Goal: Task Accomplishment & Management: Use online tool/utility

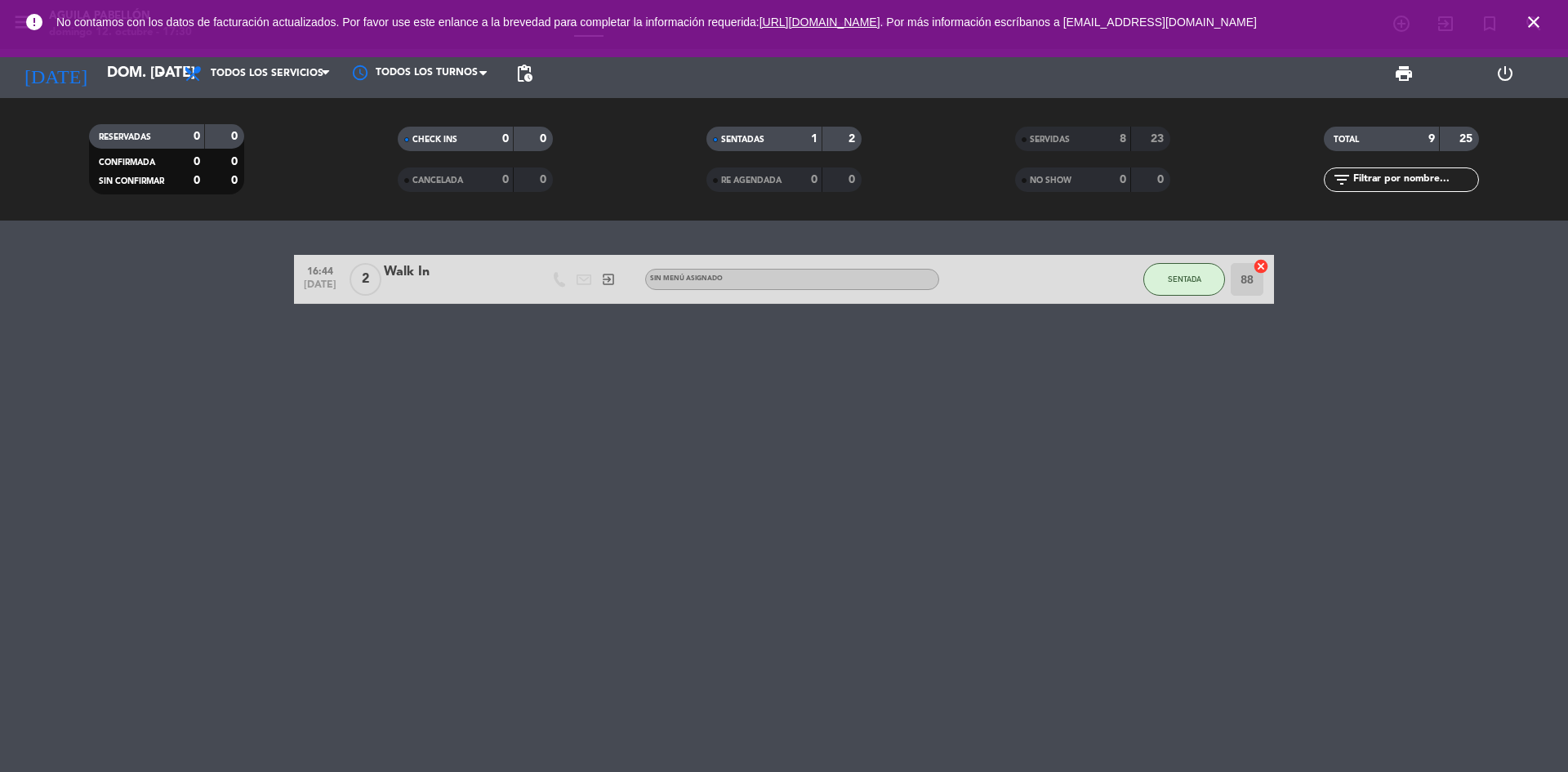
click at [1539, 26] on icon "close" at bounding box center [1534, 22] width 20 height 20
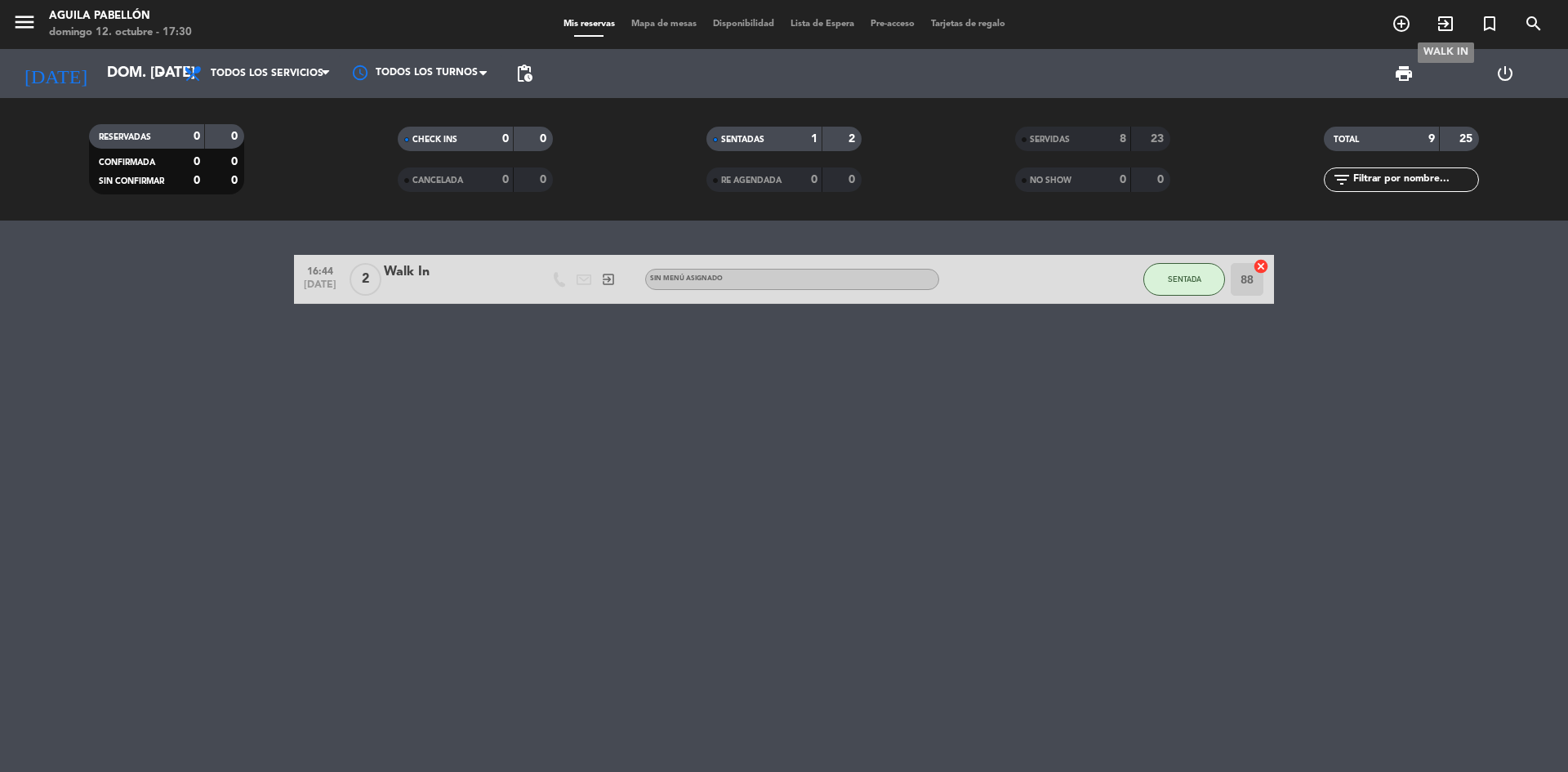
click at [1454, 33] on icon "exit_to_app" at bounding box center [1446, 24] width 20 height 20
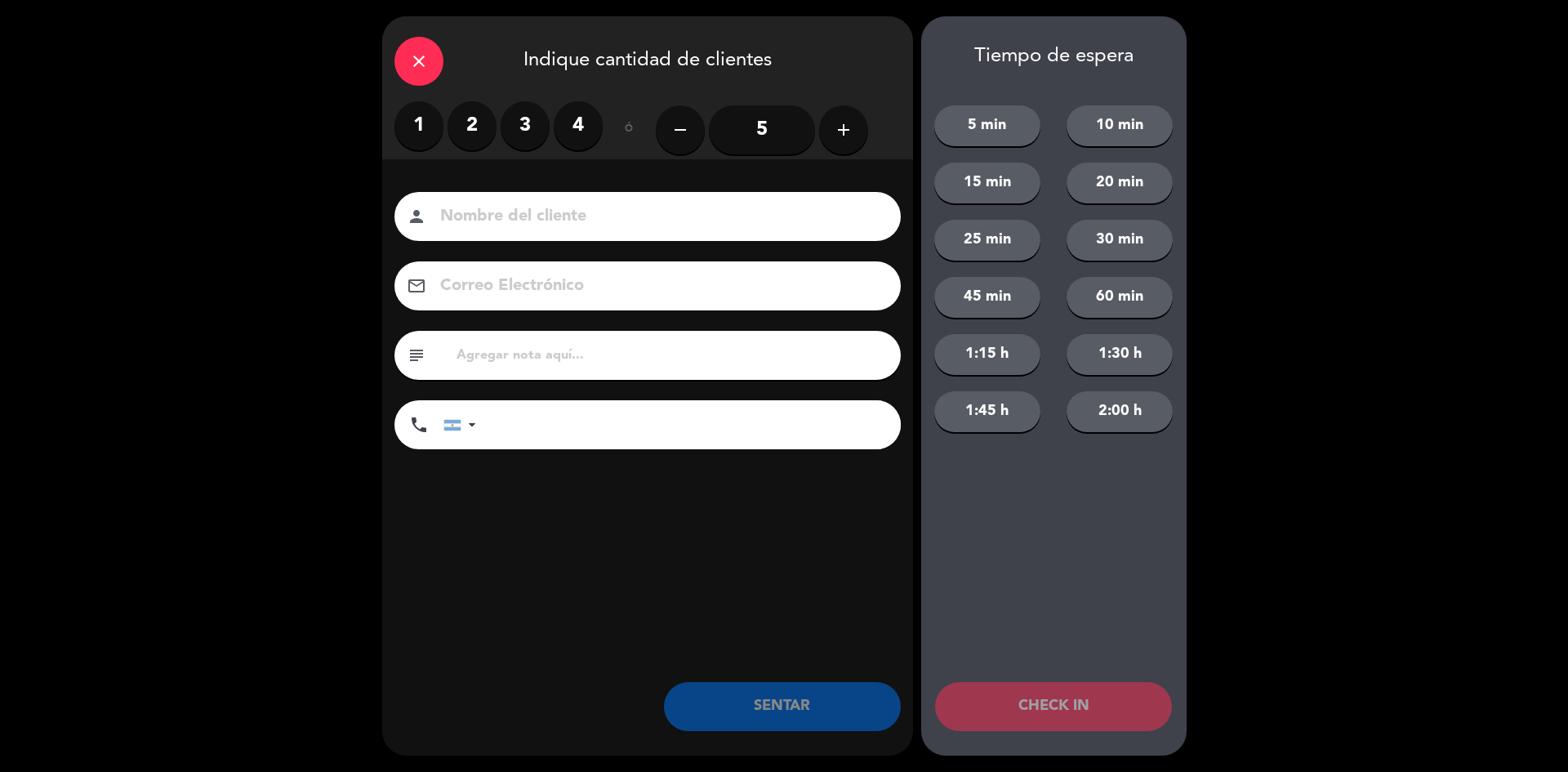
click at [492, 133] on label "2" at bounding box center [472, 125] width 49 height 49
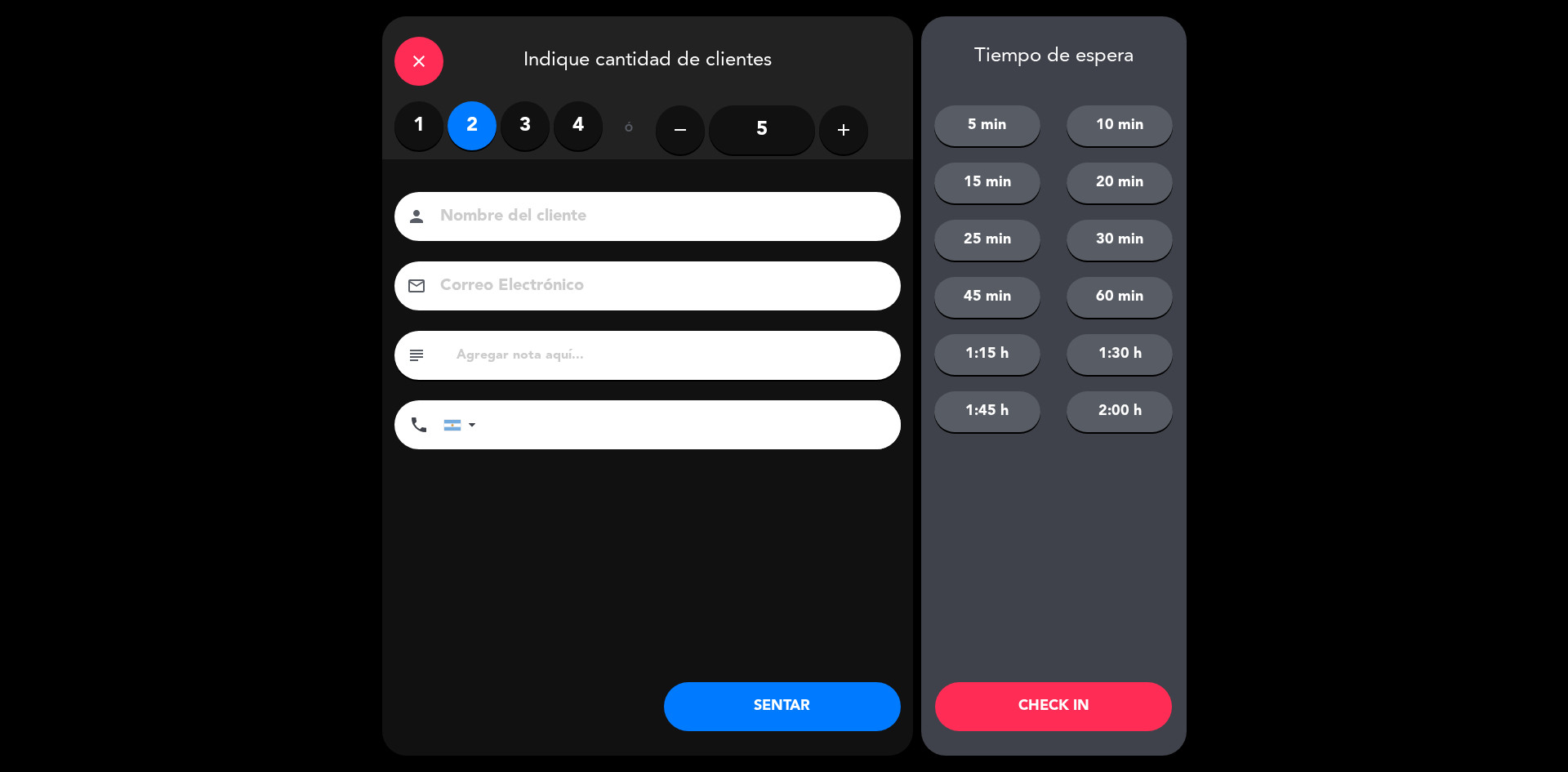
click at [811, 707] on button "SENTAR" at bounding box center [782, 706] width 237 height 49
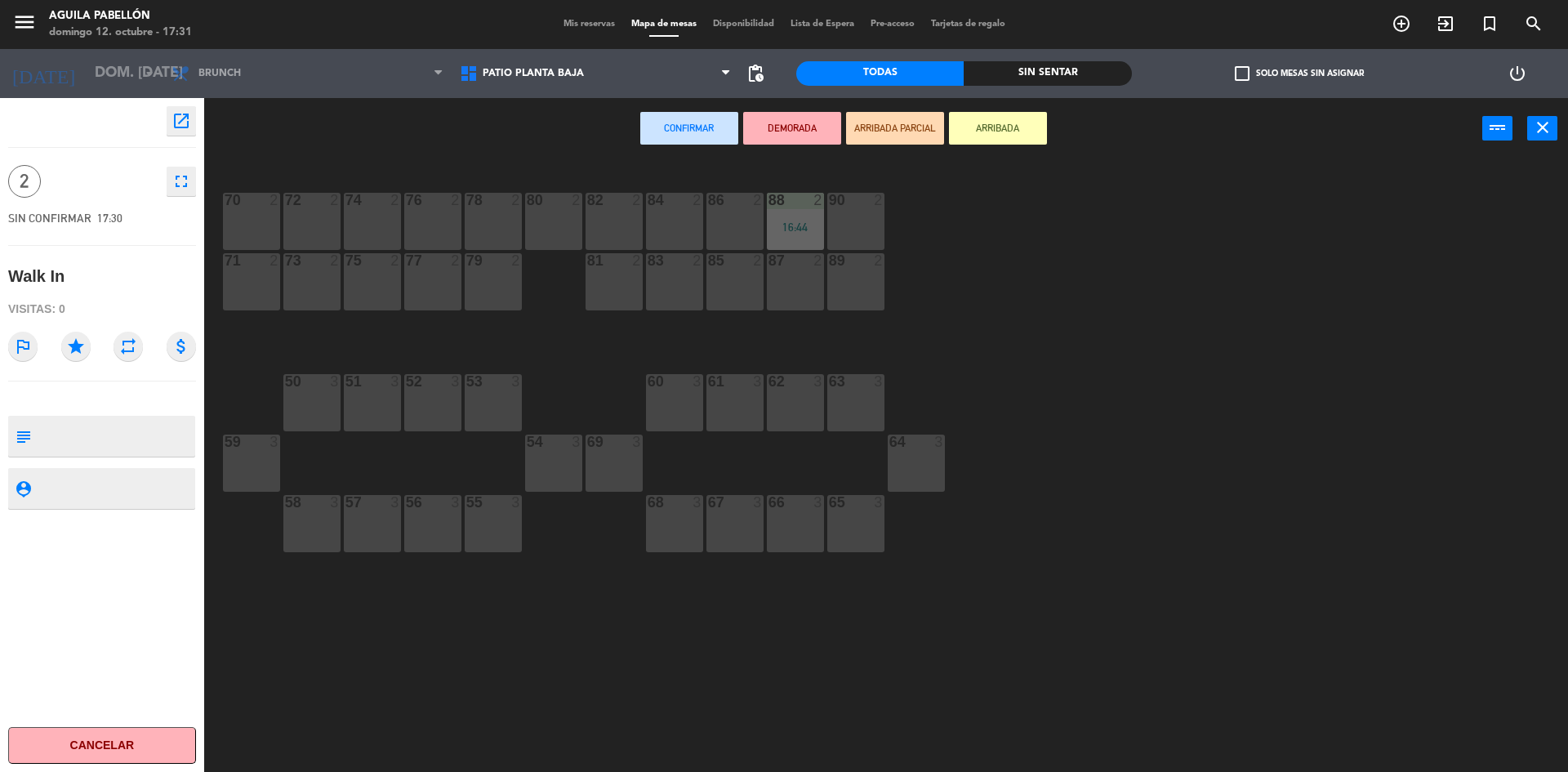
click at [661, 257] on div at bounding box center [674, 260] width 27 height 14
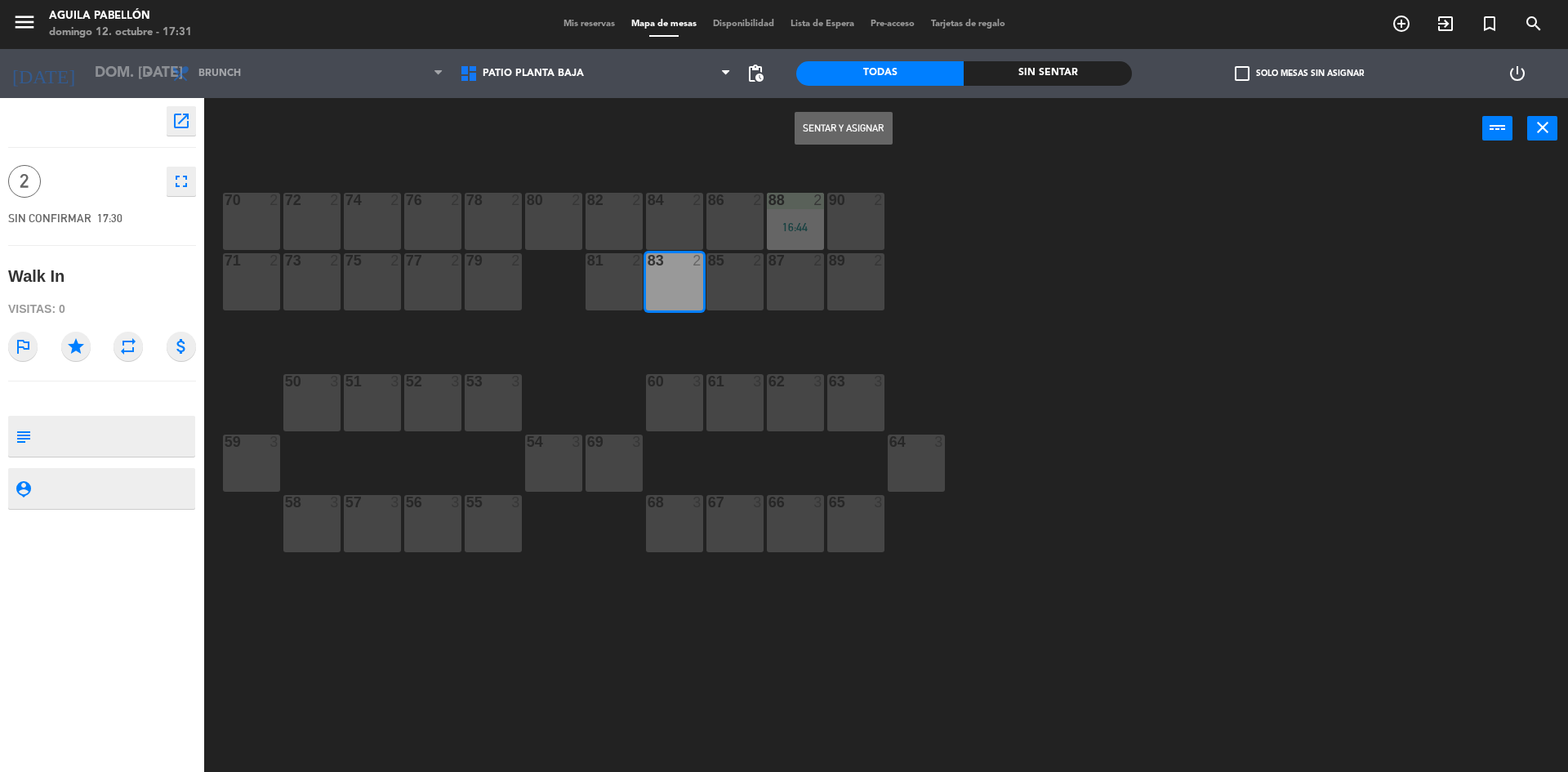
click at [825, 139] on button "Sentar y Asignar" at bounding box center [843, 128] width 98 height 32
